Goal: Browse casually: Explore the website without a specific task or goal

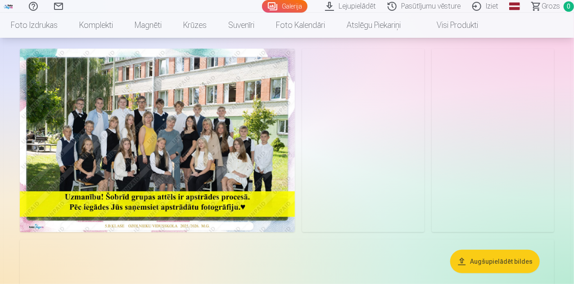
scroll to position [45, 0]
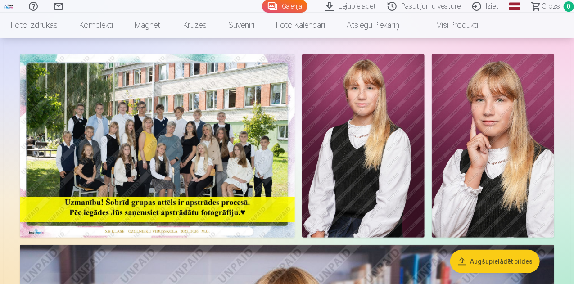
click at [196, 180] on img at bounding box center [157, 146] width 275 height 184
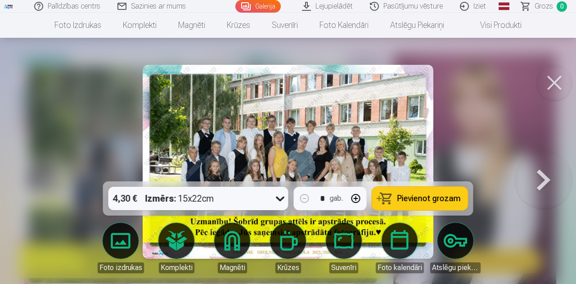
click at [279, 144] on img at bounding box center [288, 162] width 291 height 194
click at [557, 80] on button at bounding box center [554, 83] width 36 height 36
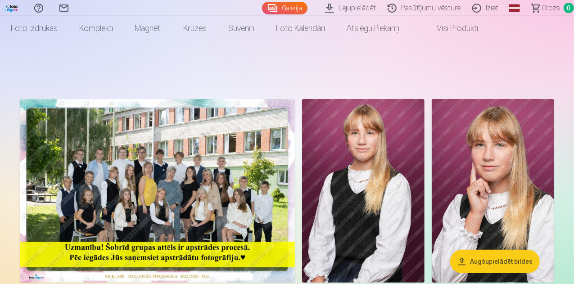
scroll to position [45, 0]
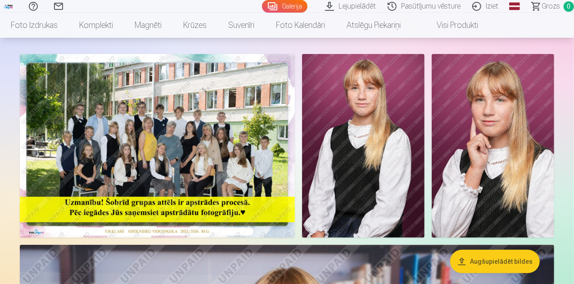
click at [277, 197] on img at bounding box center [157, 146] width 275 height 184
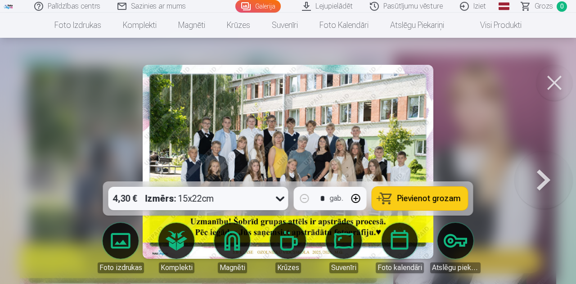
click at [349, 149] on img at bounding box center [288, 162] width 291 height 194
click at [556, 84] on button at bounding box center [554, 83] width 36 height 36
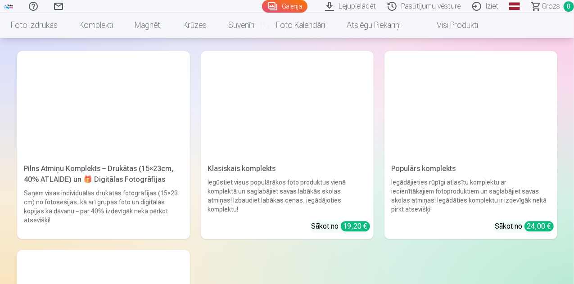
scroll to position [2836, 0]
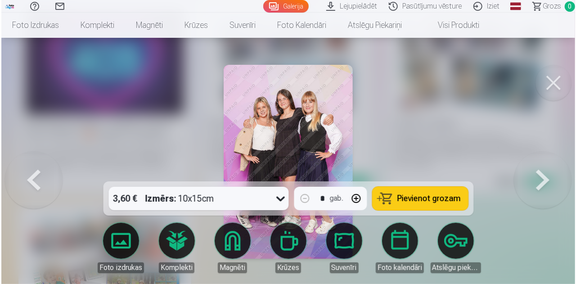
scroll to position [2845, 0]
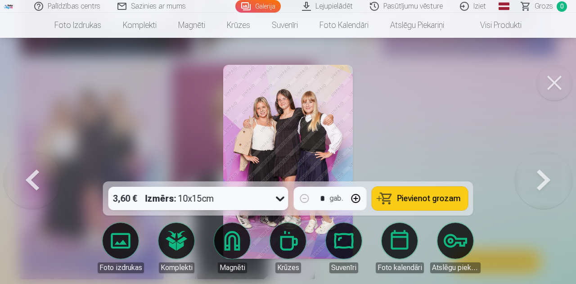
click at [309, 140] on img at bounding box center [287, 162] width 129 height 194
click at [550, 91] on button at bounding box center [554, 83] width 36 height 36
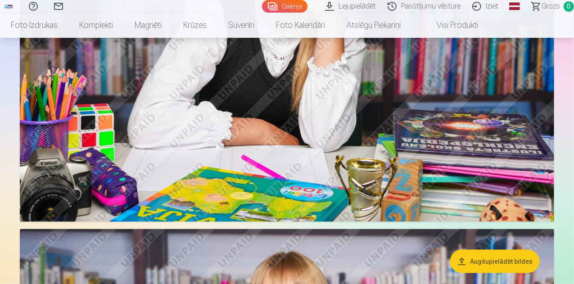
scroll to position [360, 0]
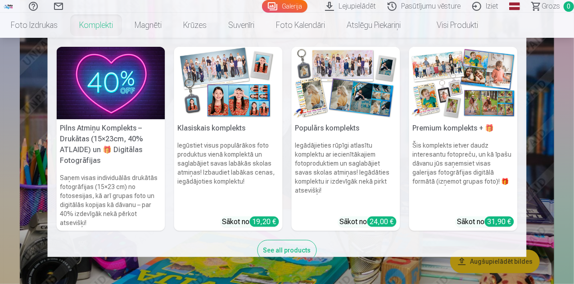
click at [124, 30] on link "Komplekti" at bounding box center [95, 25] width 55 height 25
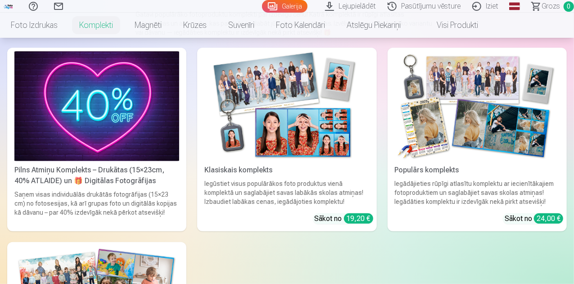
scroll to position [90, 0]
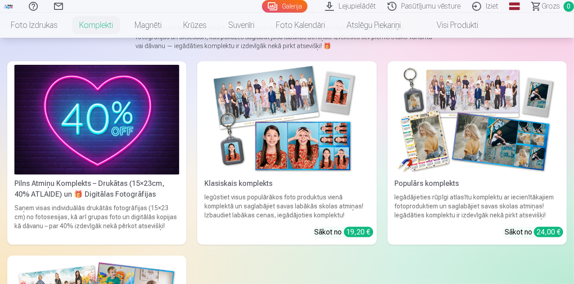
click at [207, 178] on div "Klasiskais komplekts" at bounding box center [287, 183] width 172 height 11
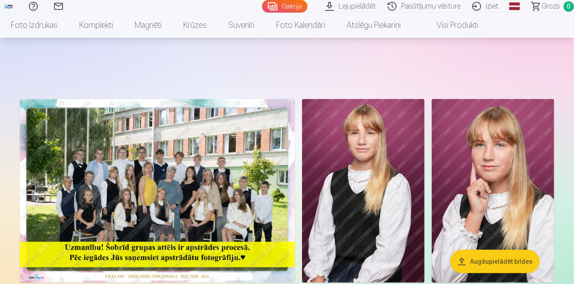
scroll to position [320, 0]
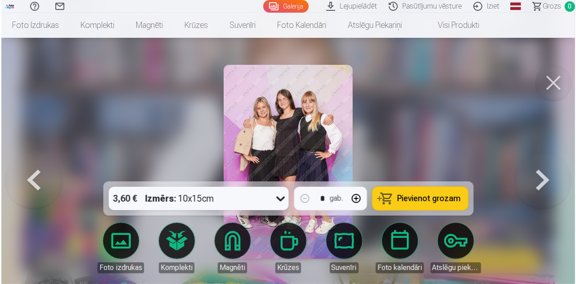
scroll to position [2845, 0]
